Goal: Find specific page/section: Find specific page/section

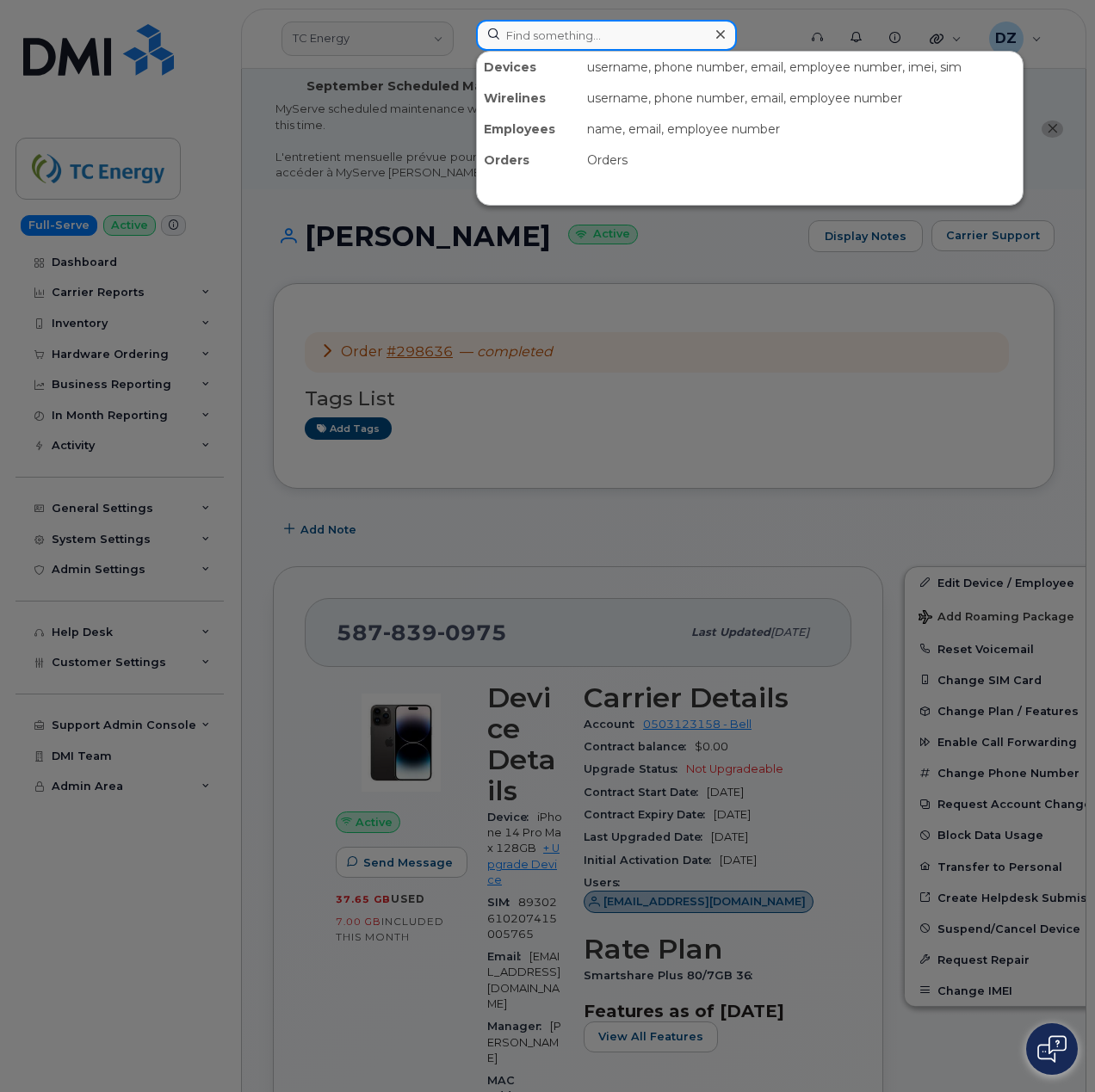
click at [577, 38] on input at bounding box center [606, 35] width 260 height 31
paste input "[PERSON_NAME]"
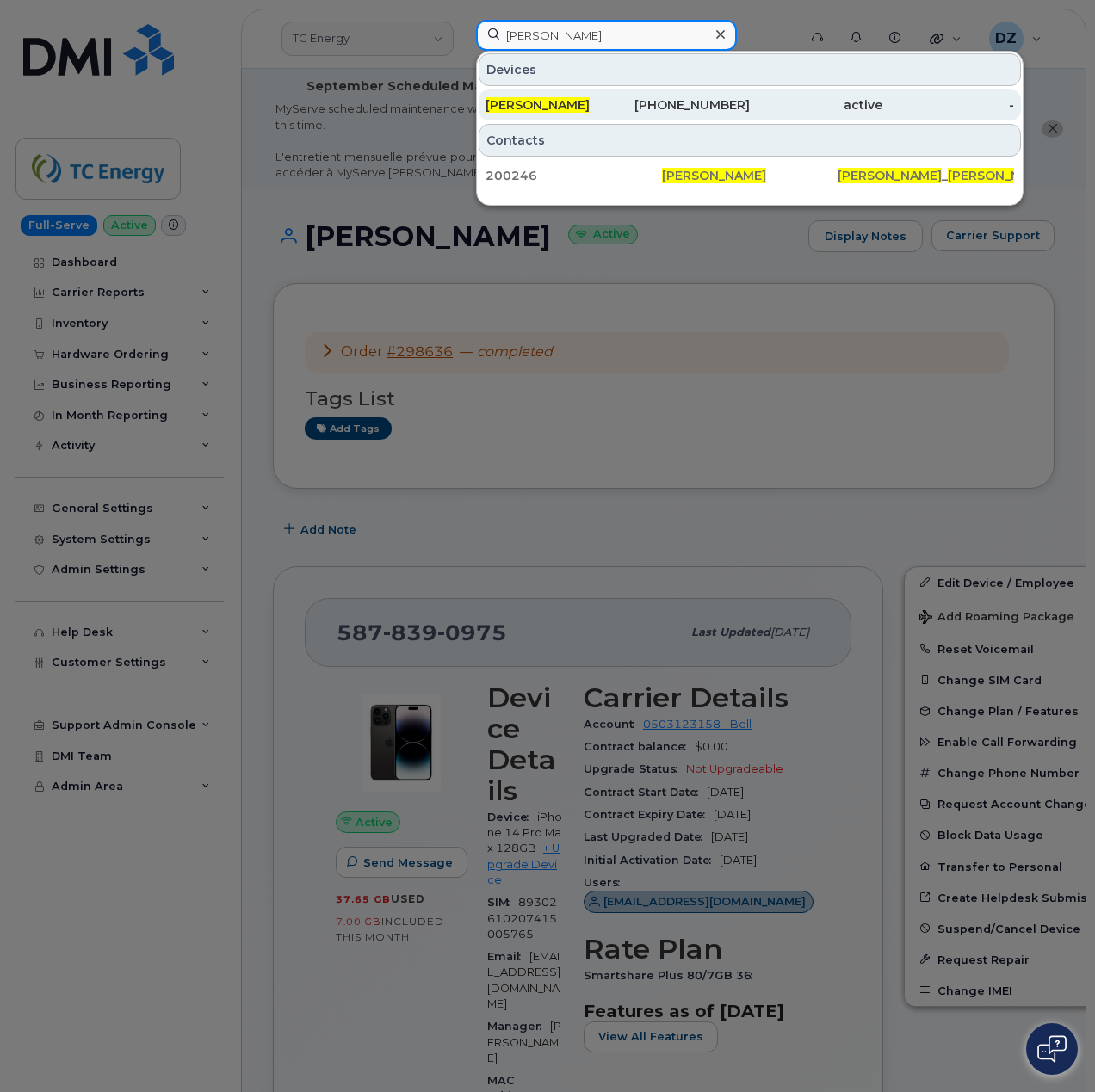
type input "[PERSON_NAME]"
click at [606, 104] on div "[PERSON_NAME]" at bounding box center [551, 106] width 133 height 18
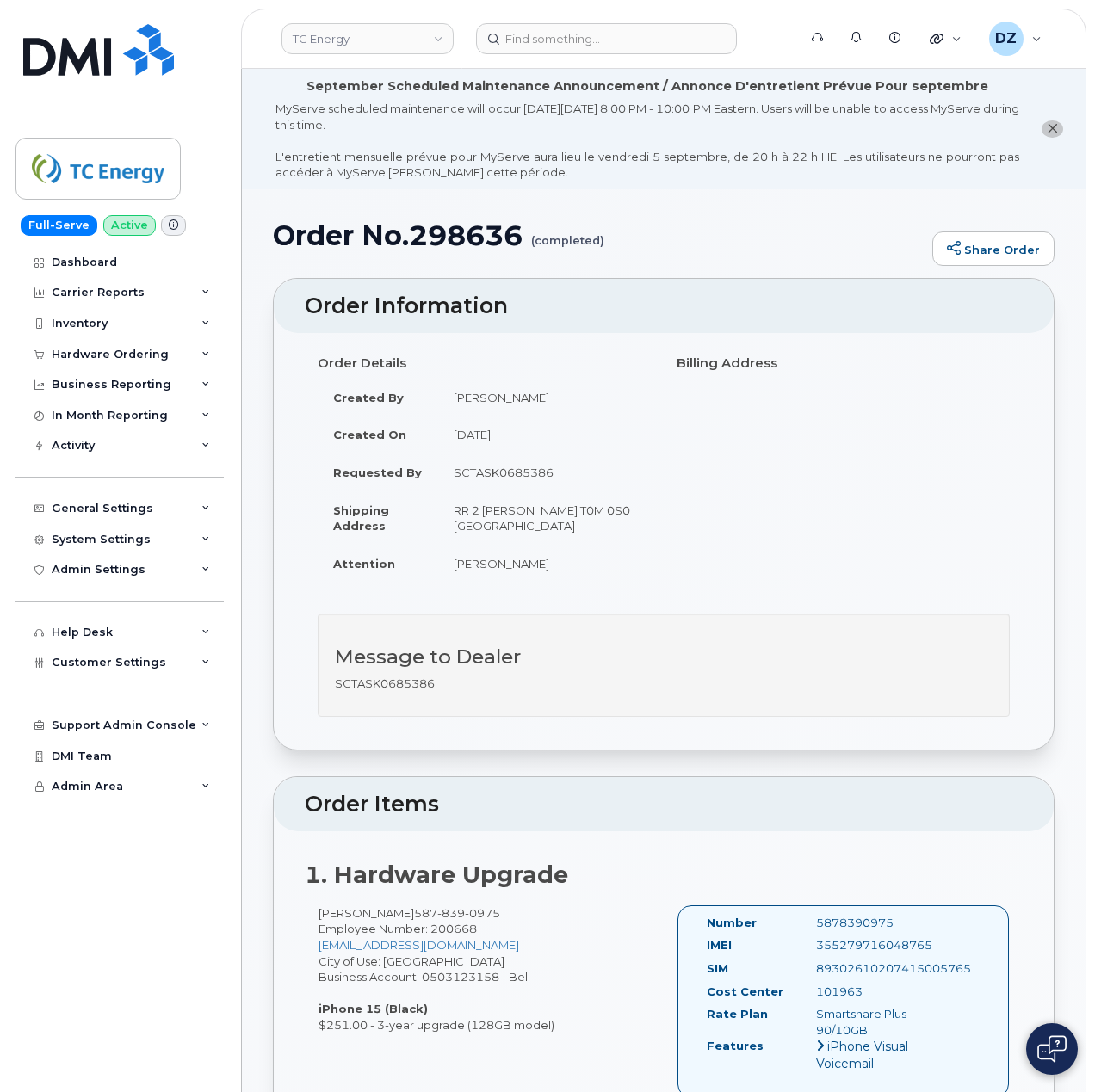
scroll to position [114, 0]
click at [148, 360] on div "Hardware Ordering" at bounding box center [110, 354] width 117 height 14
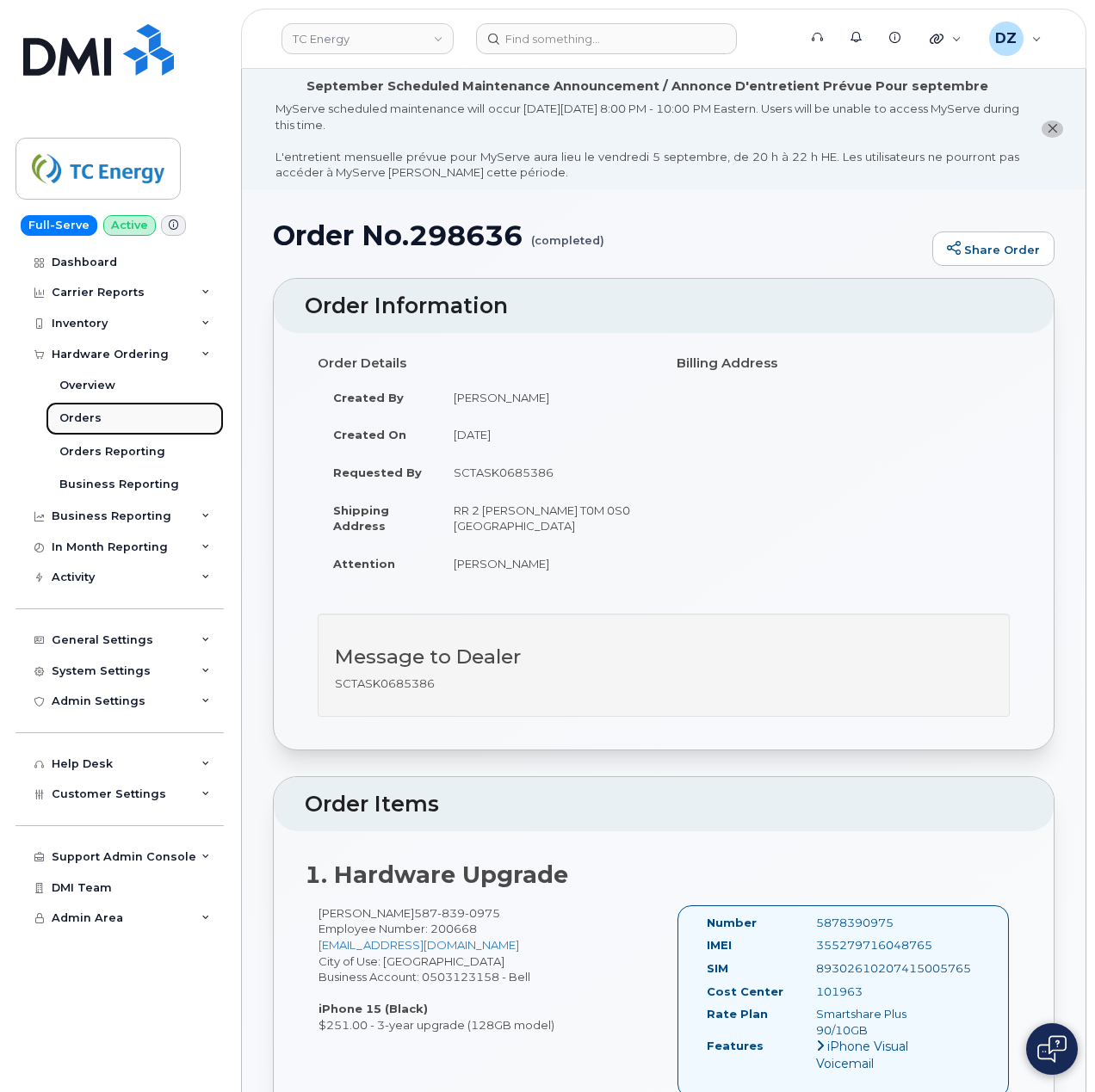
click at [115, 419] on link "Orders" at bounding box center [135, 418] width 179 height 33
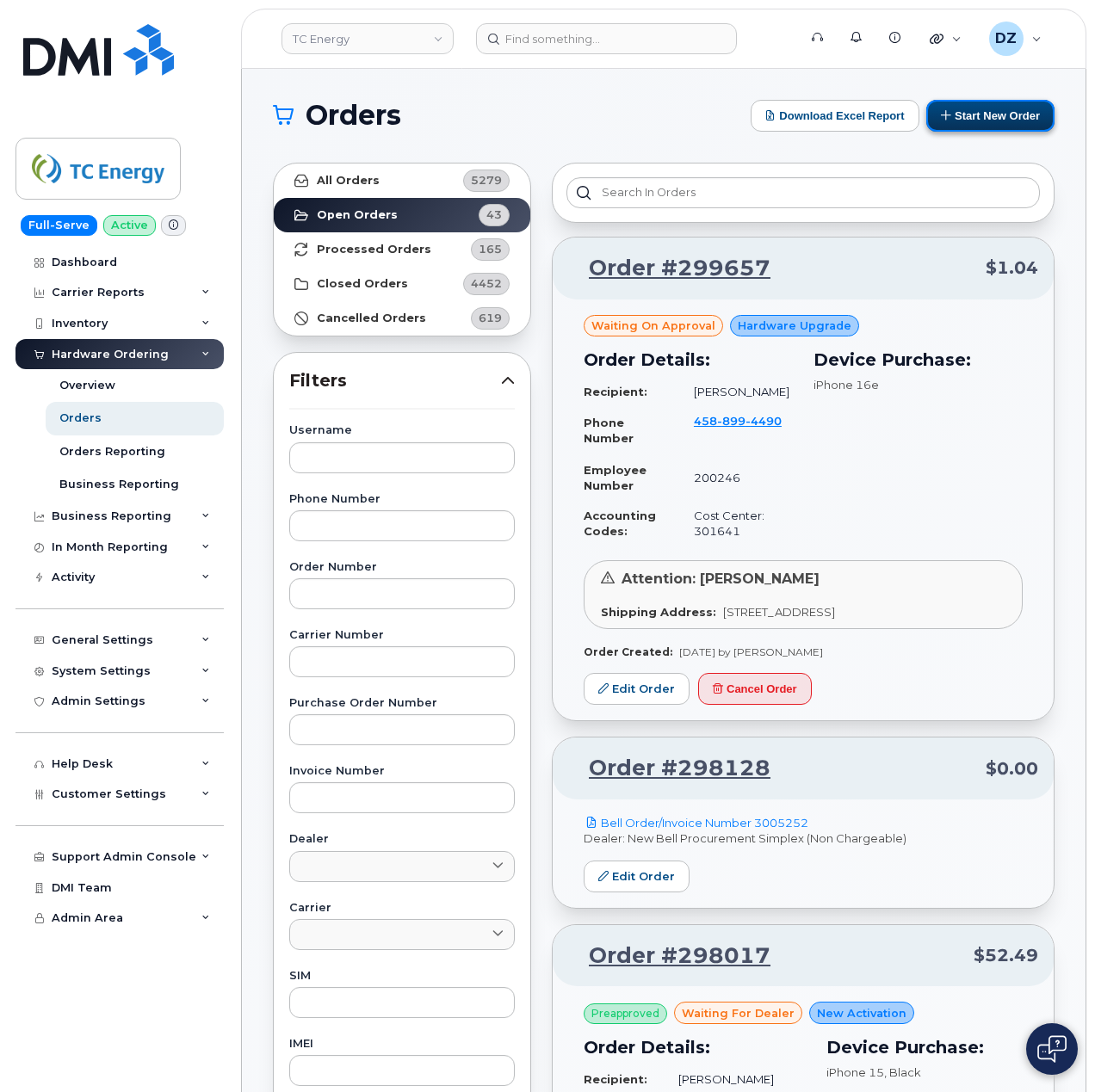
click at [961, 119] on button "Start New Order" at bounding box center [990, 116] width 128 height 32
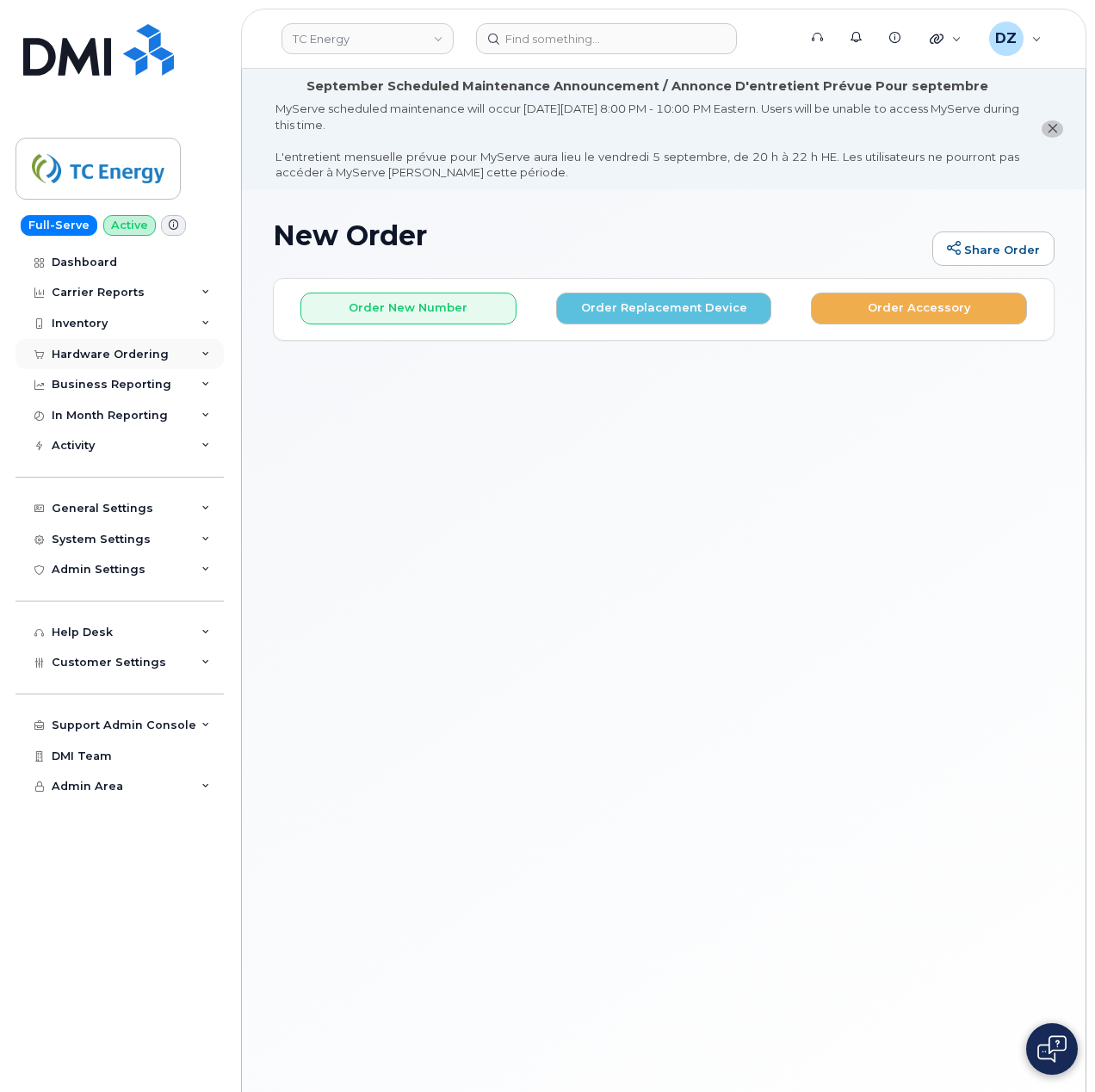
click at [163, 360] on div "Hardware Ordering" at bounding box center [120, 354] width 208 height 31
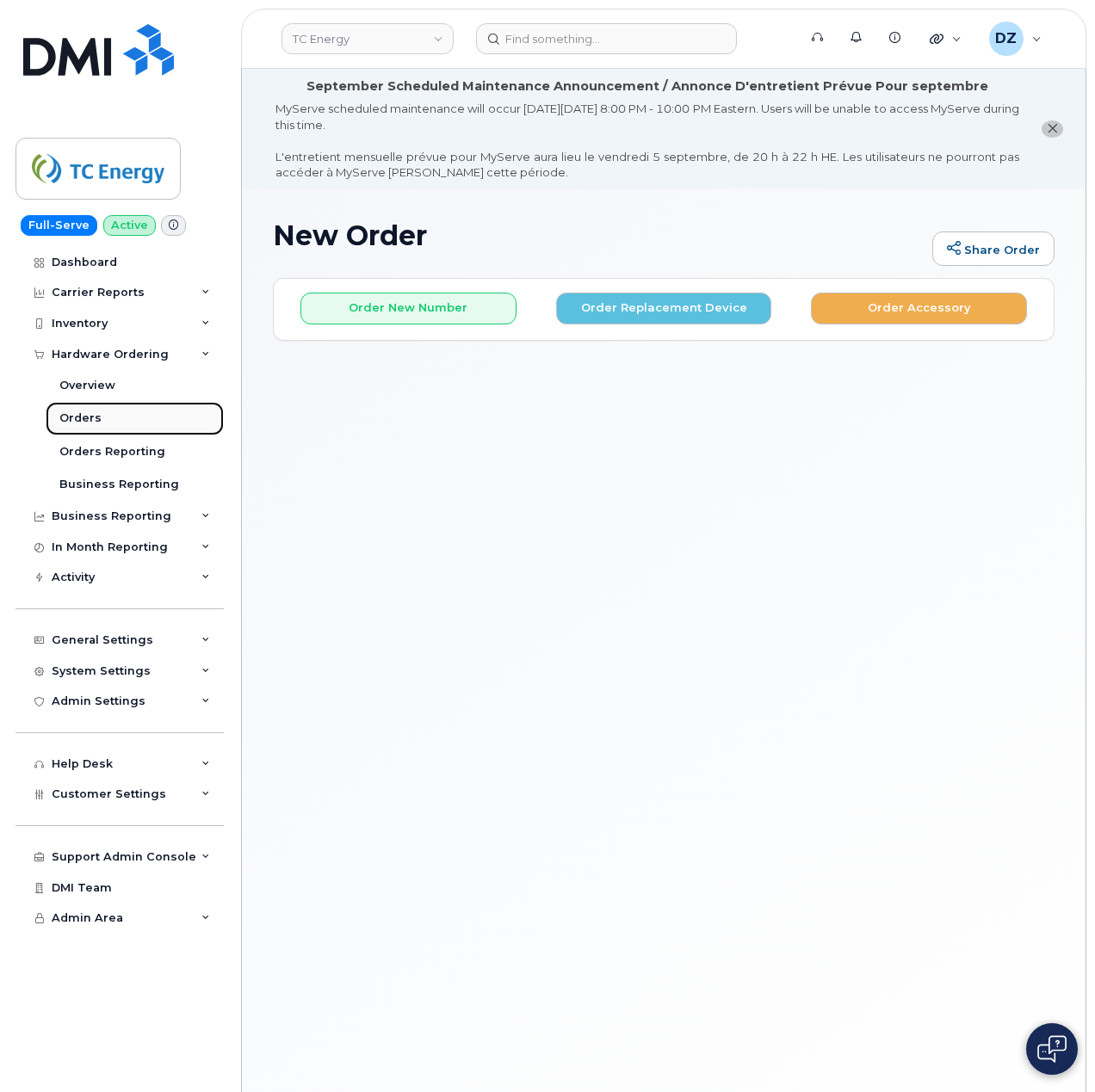
click at [108, 421] on link "Orders" at bounding box center [135, 418] width 179 height 33
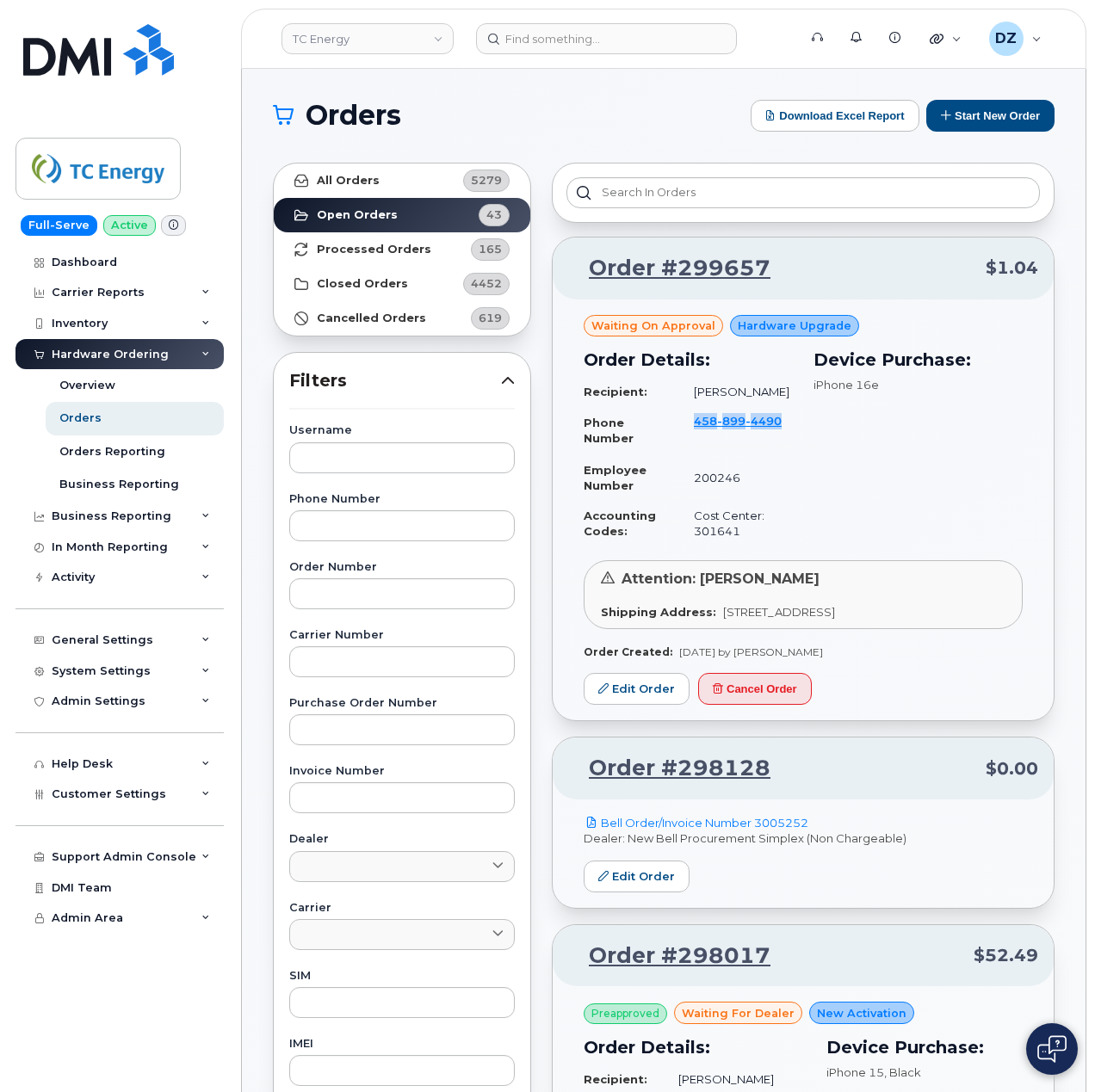
drag, startPoint x: 786, startPoint y: 421, endPoint x: 697, endPoint y: 424, distance: 89.1
click at [697, 424] on td "458 899 4490" at bounding box center [735, 431] width 114 height 49
copy span "458 899 4490"
click at [362, 597] on input "text" at bounding box center [402, 593] width 225 height 31
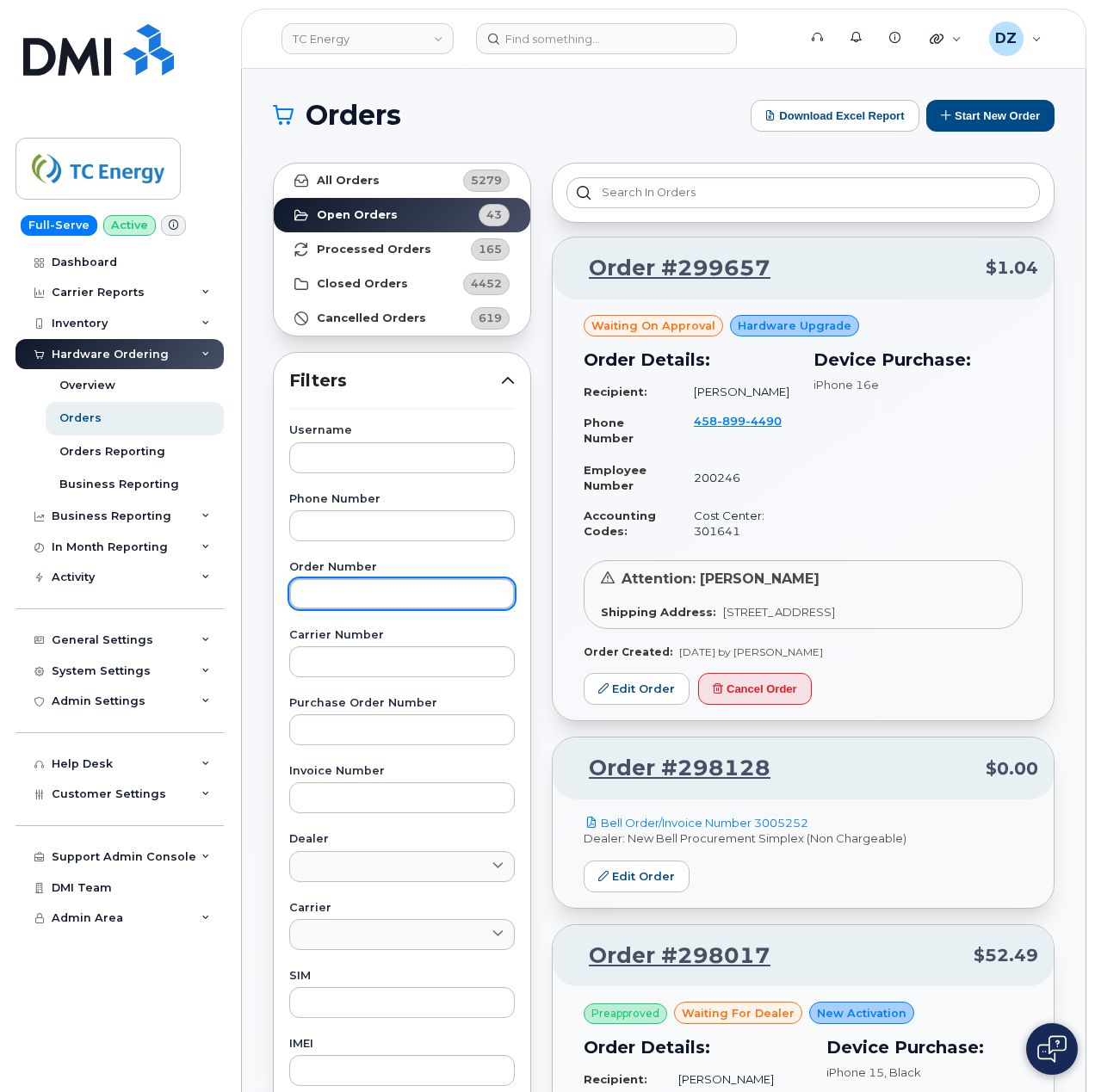
paste input "299657"
type input "299657"
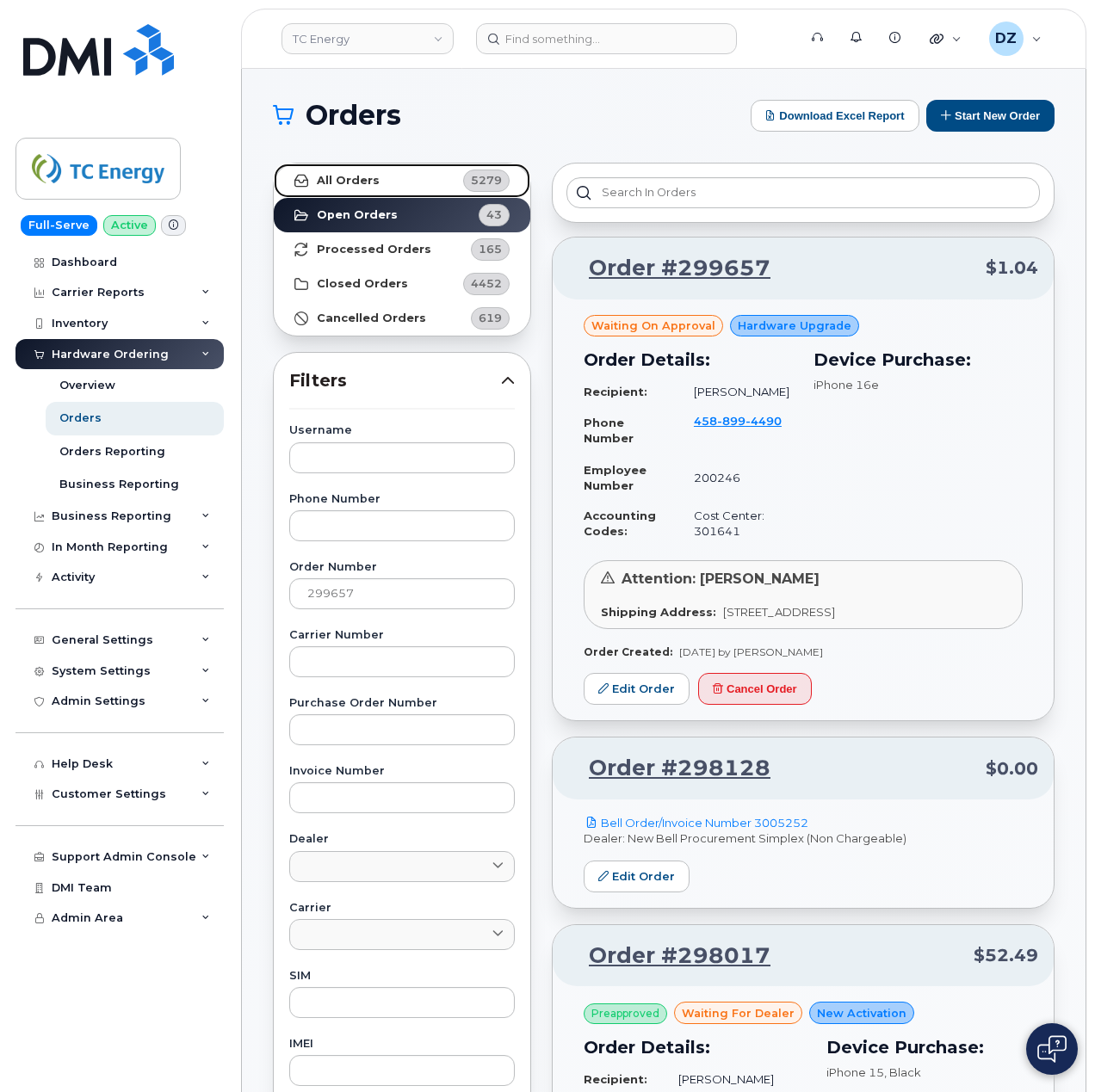
click at [399, 186] on link "All Orders 5279" at bounding box center [402, 180] width 257 height 34
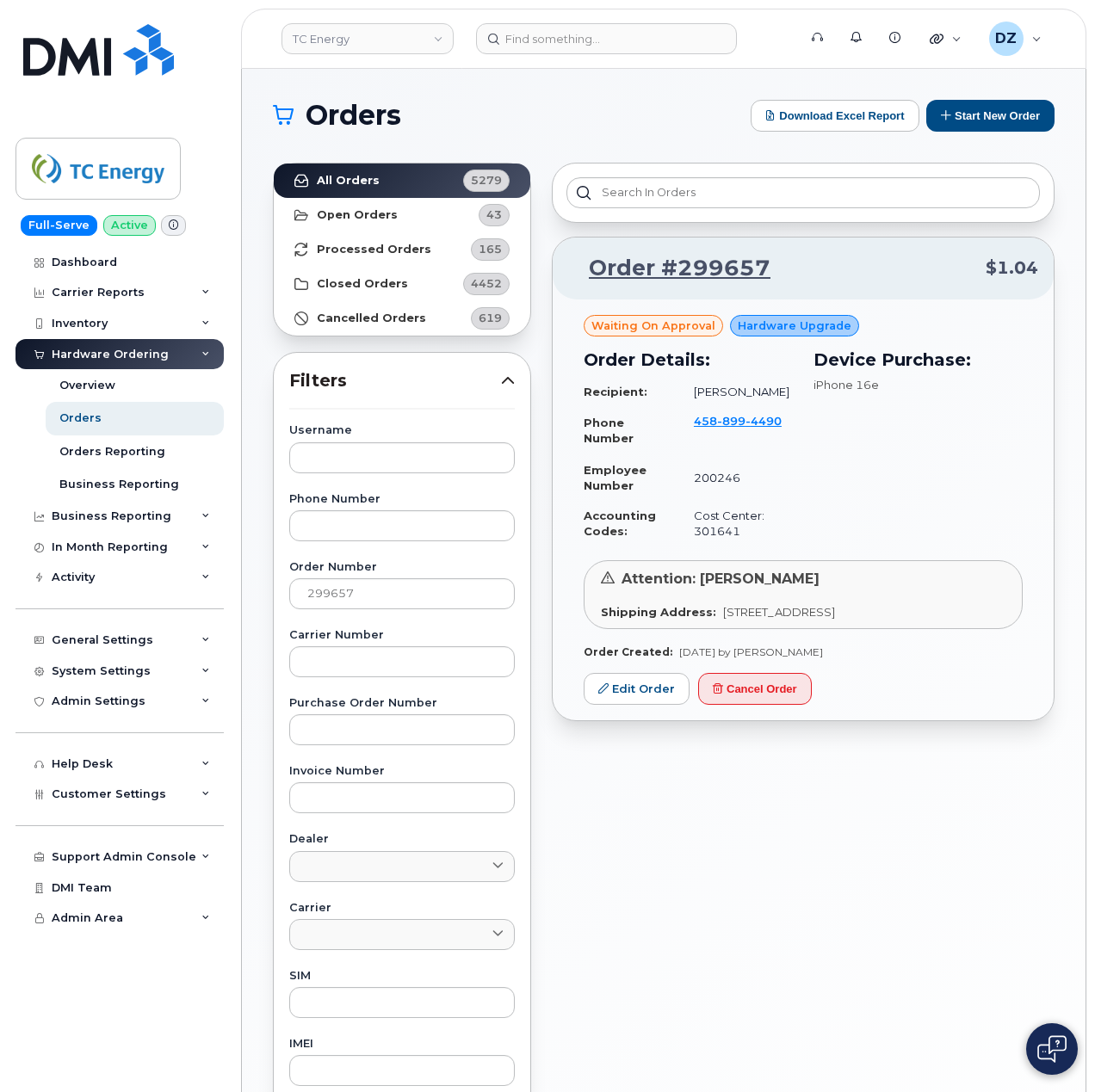
click at [720, 403] on td "[PERSON_NAME]" at bounding box center [735, 392] width 114 height 30
click at [712, 392] on td "[PERSON_NAME]" at bounding box center [735, 392] width 114 height 30
click at [751, 394] on td "[PERSON_NAME]" at bounding box center [735, 392] width 114 height 30
copy td "[PERSON_NAME]"
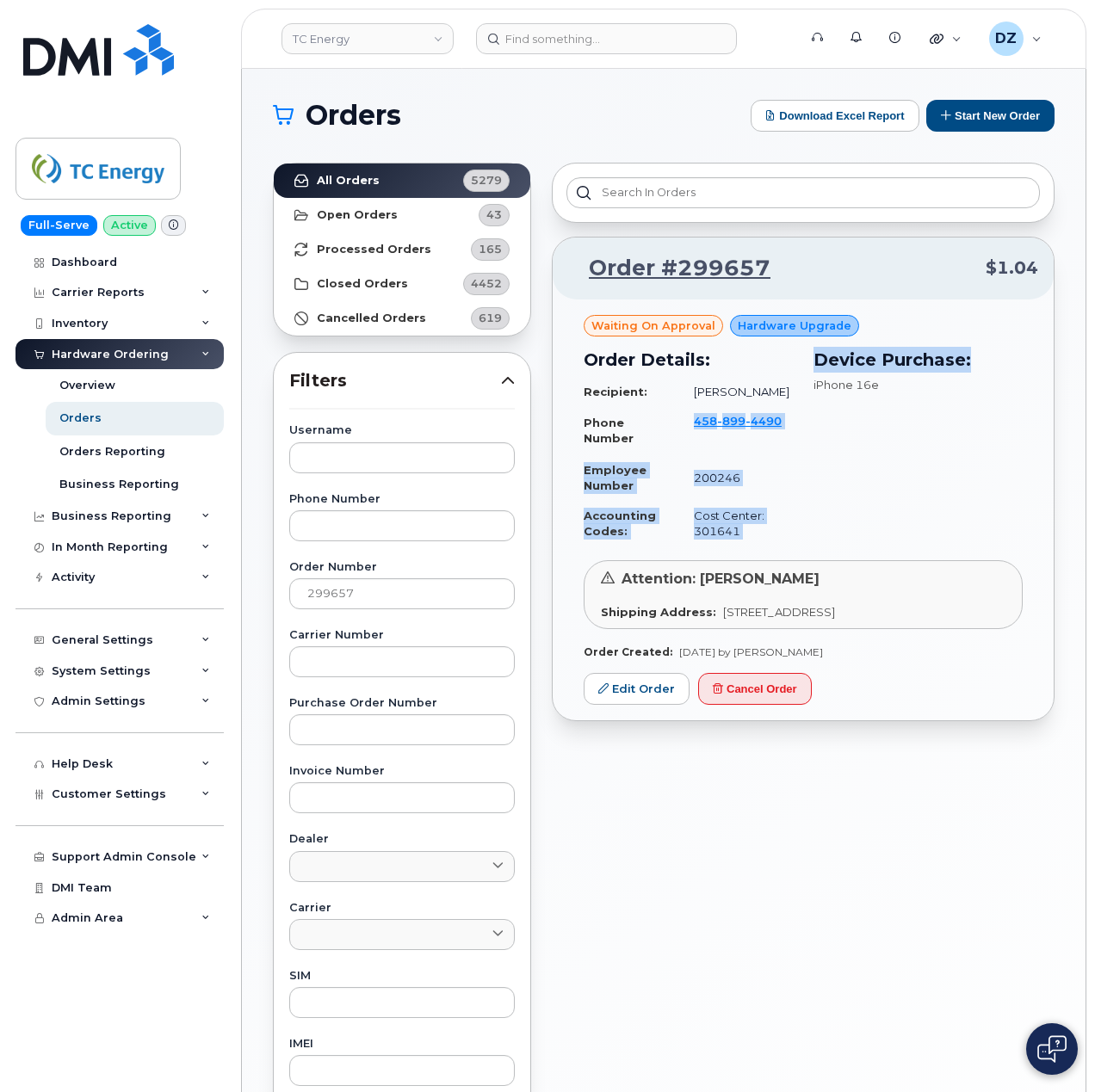
drag, startPoint x: 807, startPoint y: 427, endPoint x: 690, endPoint y: 424, distance: 117.0
click at [690, 424] on div "Order Details: Recipient: Ruben Urena Phone Number 458 899 4490 Employee Number…" at bounding box center [803, 447] width 460 height 221
click at [809, 471] on div "Device Purchase: iPhone 16e" at bounding box center [917, 447] width 230 height 221
drag, startPoint x: 789, startPoint y: 419, endPoint x: 696, endPoint y: 430, distance: 93.6
click at [696, 430] on td "458 899 4490" at bounding box center [735, 431] width 114 height 49
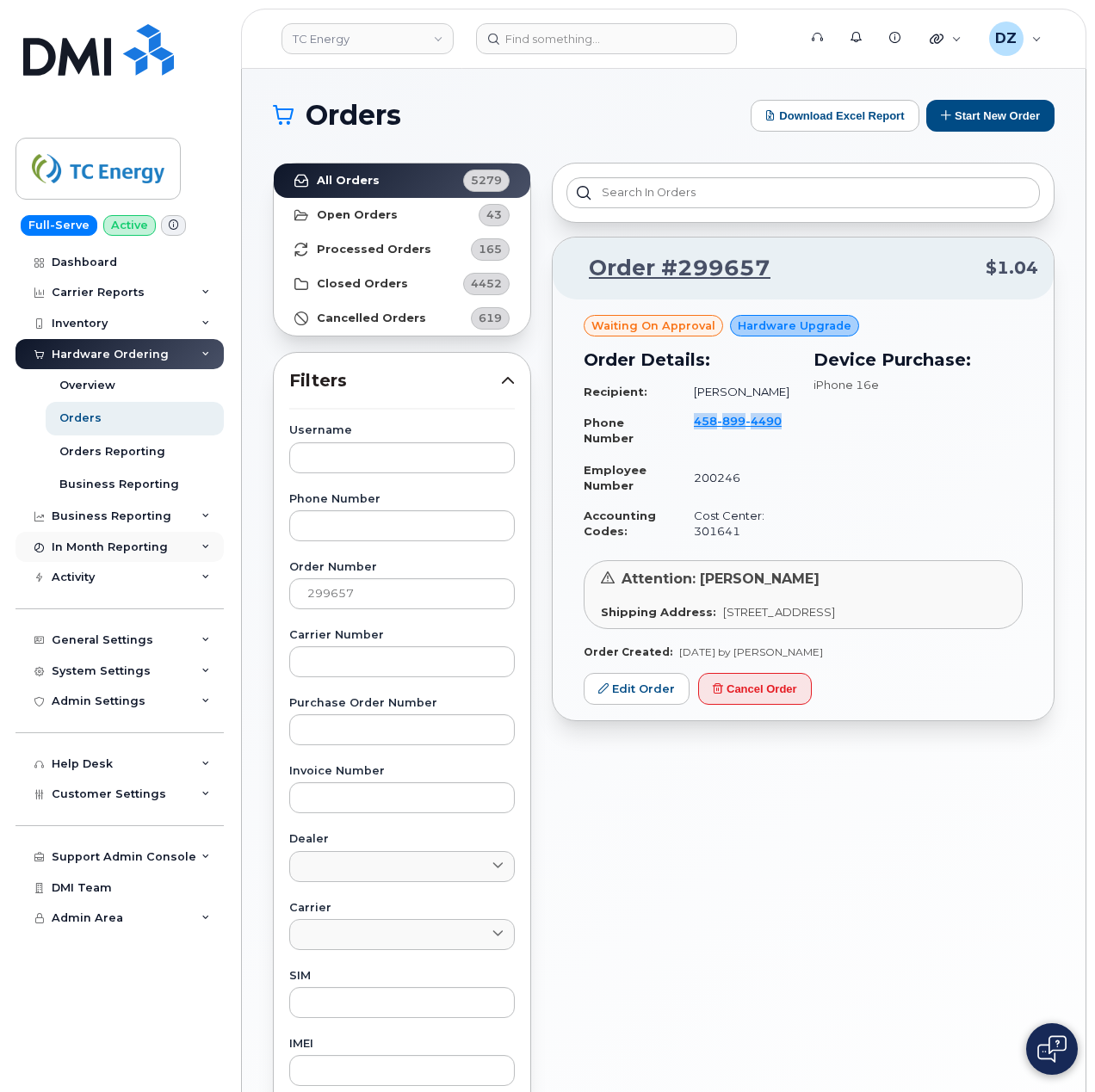
copy span "458 899 4490"
click at [639, 699] on link "Edit Order" at bounding box center [636, 688] width 106 height 32
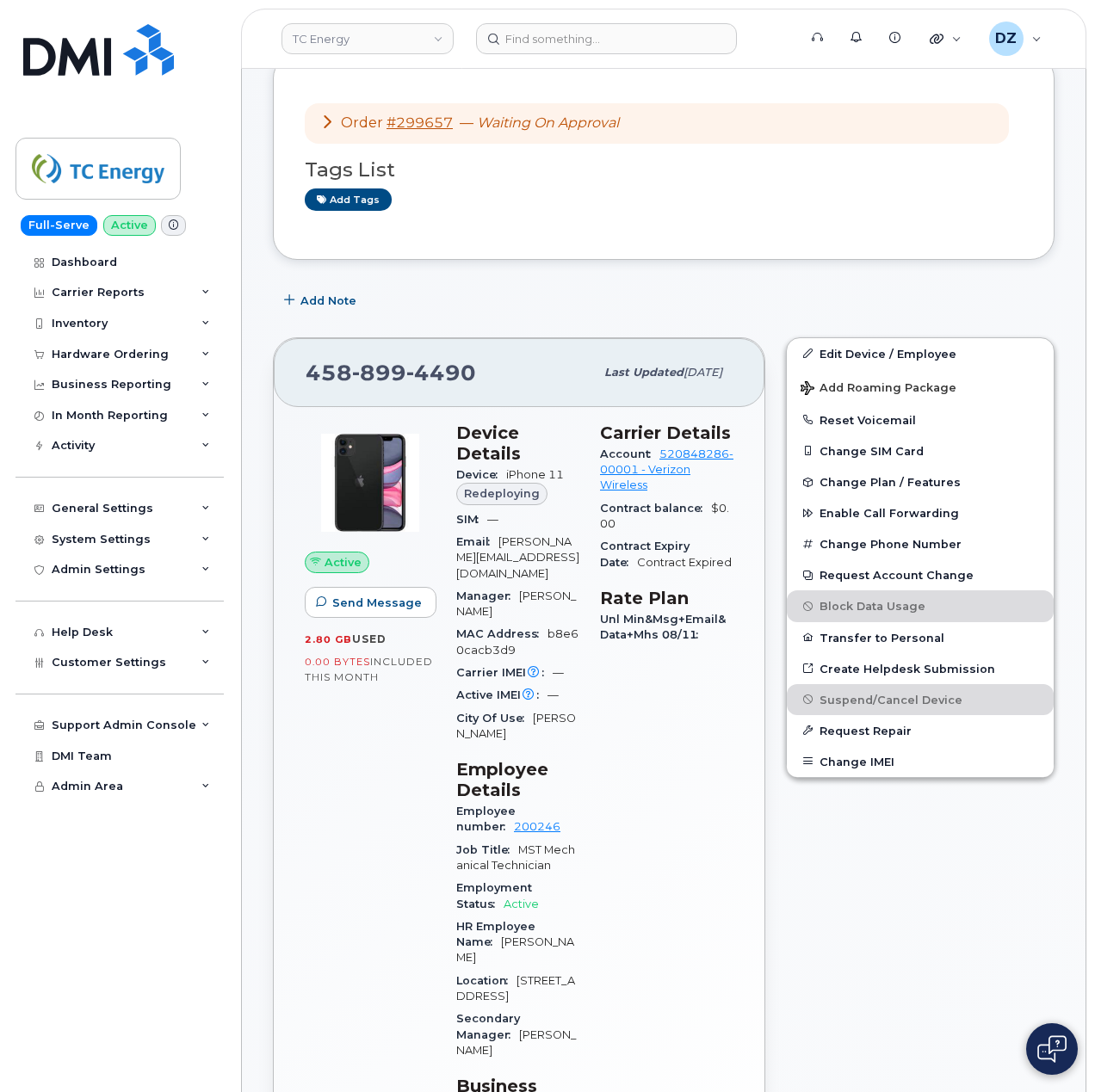
scroll to position [344, 0]
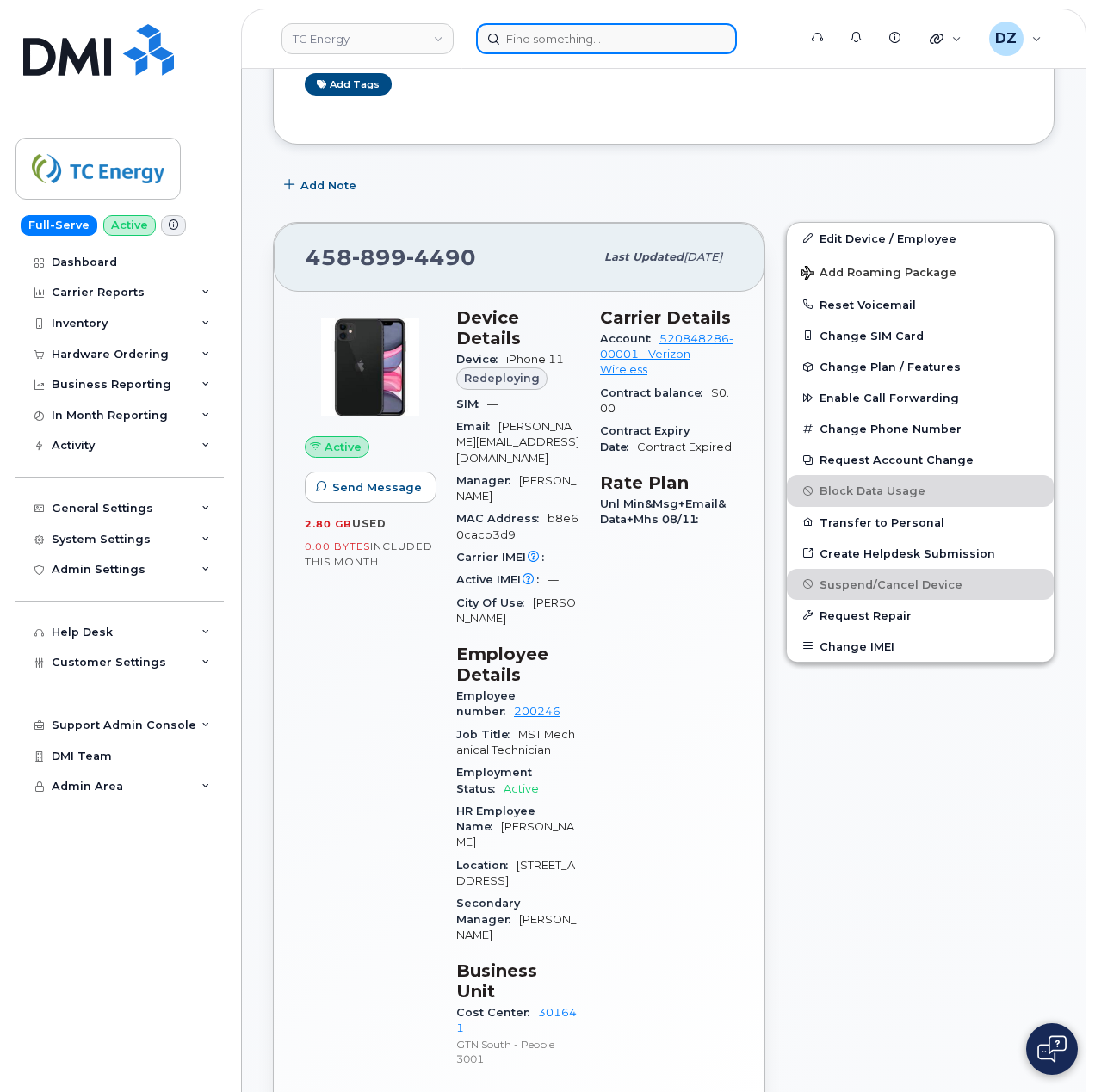
click at [595, 36] on input at bounding box center [606, 38] width 260 height 31
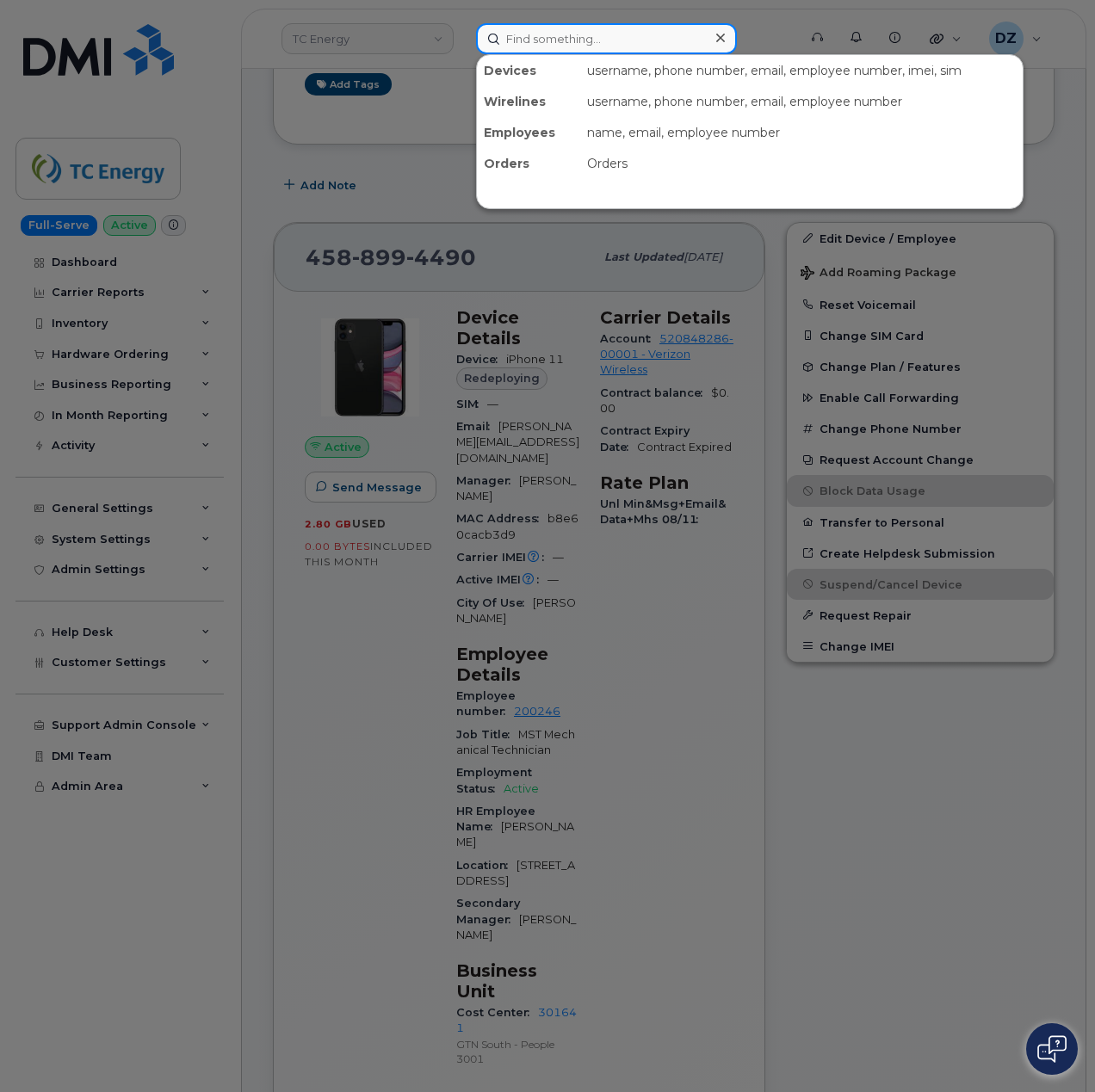
paste input "[PERSON_NAME]"
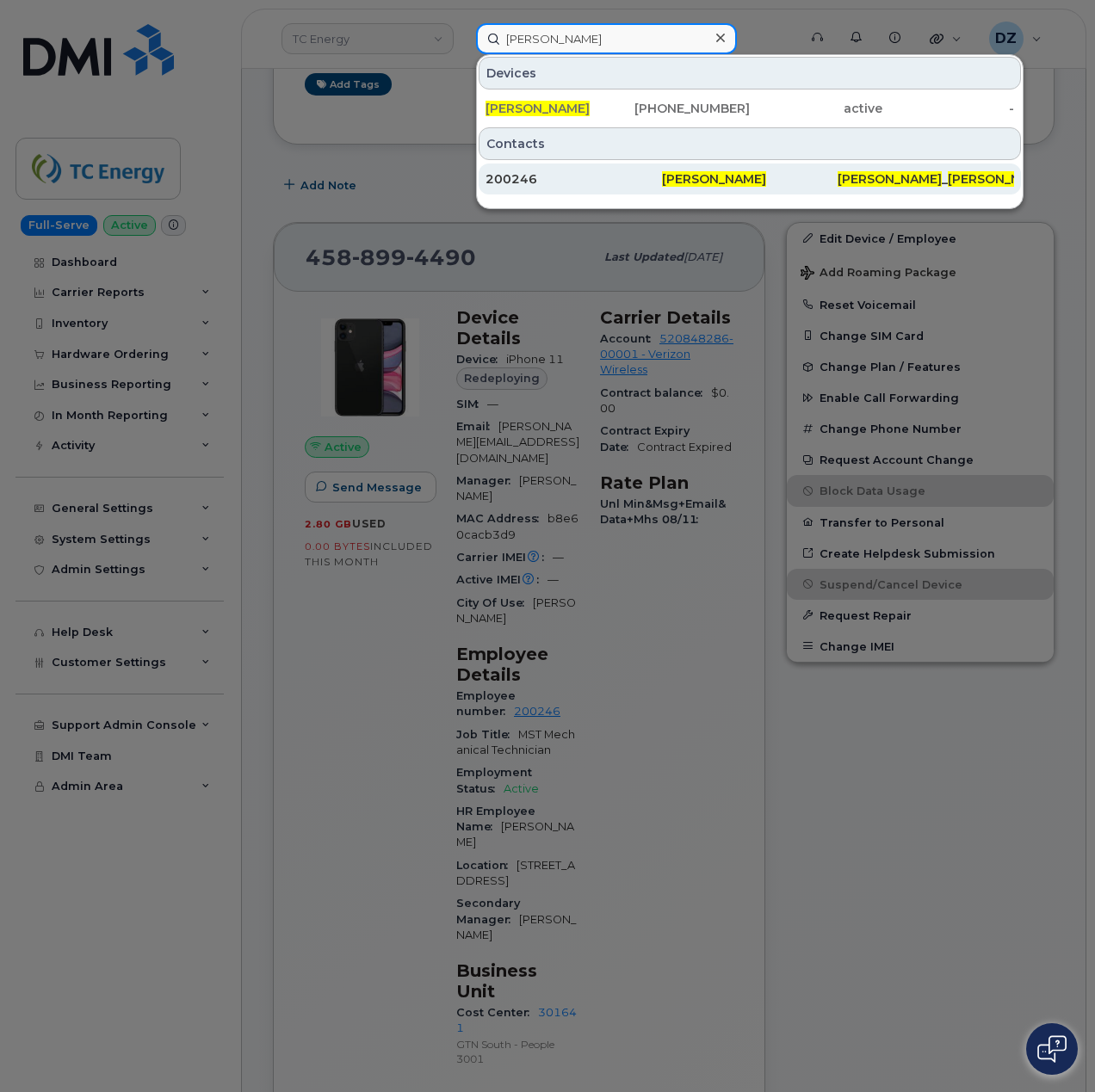
type input "[PERSON_NAME]"
click at [606, 182] on div "200246" at bounding box center [573, 179] width 177 height 18
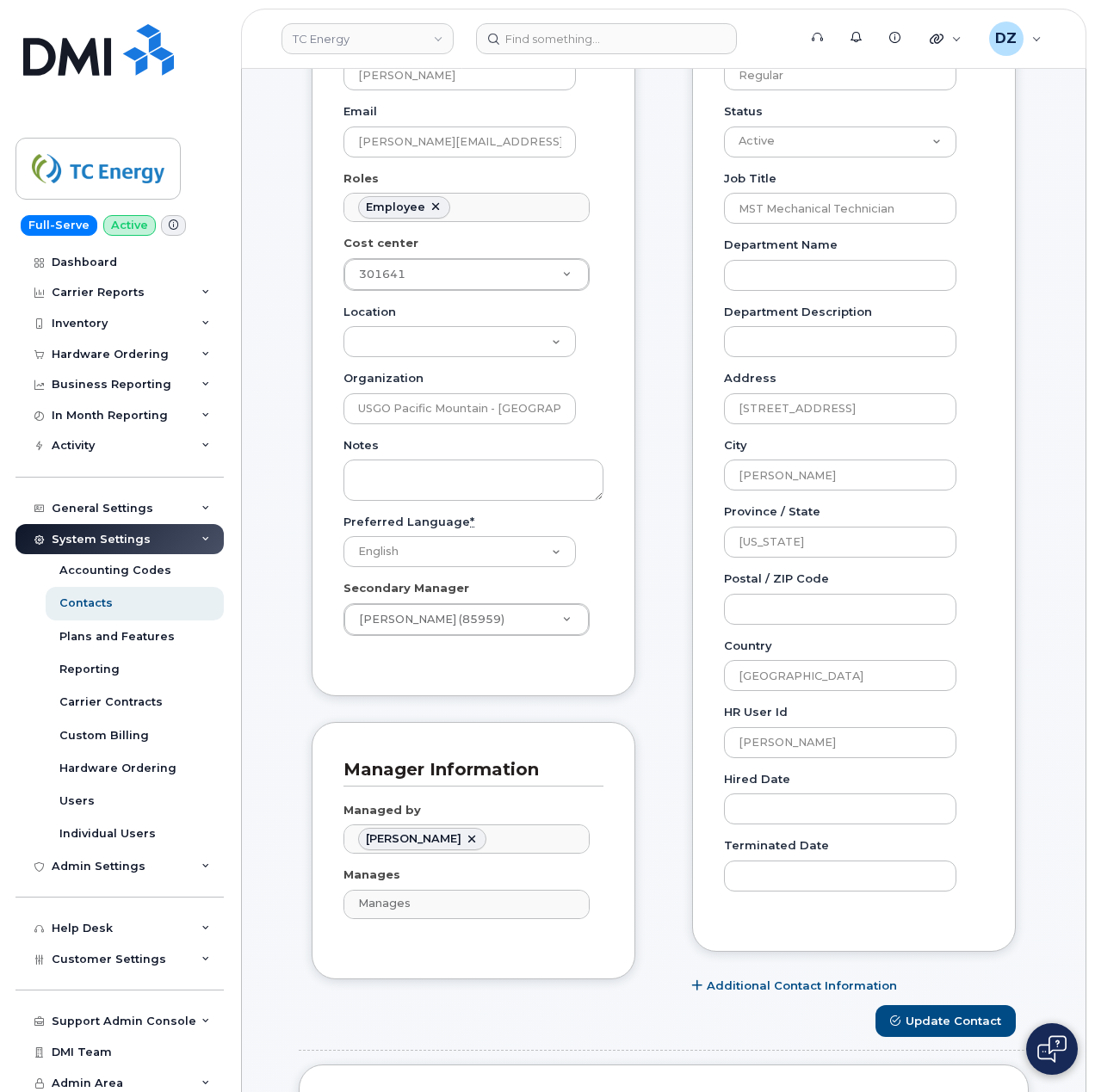
scroll to position [459, 0]
